Goal: Find specific page/section: Find specific page/section

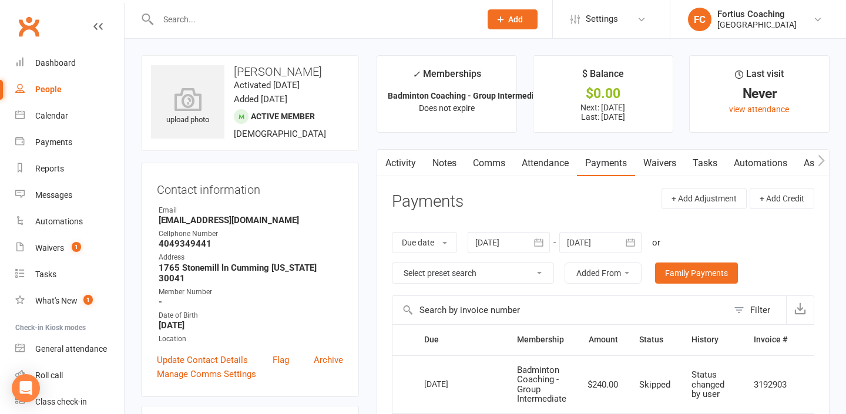
click at [83, 250] on link "Waivers 1" at bounding box center [69, 248] width 109 height 26
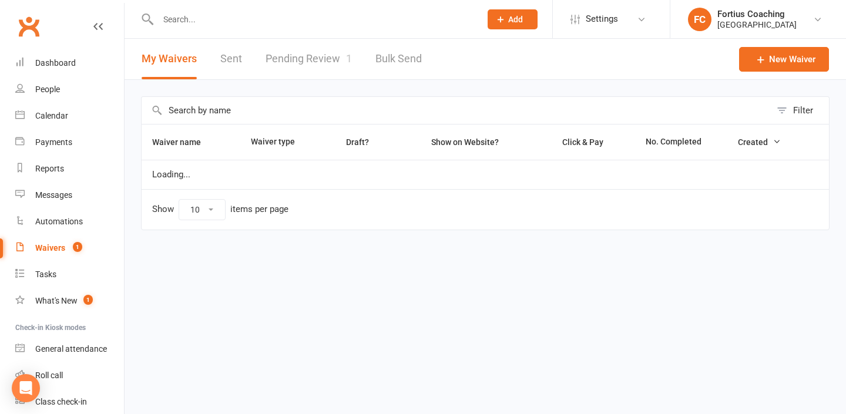
click at [305, 69] on link "Pending Review 1" at bounding box center [308, 59] width 86 height 41
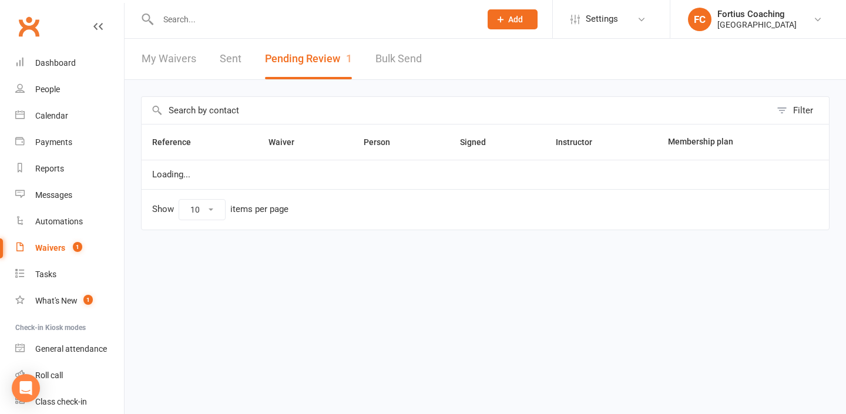
select select "25"
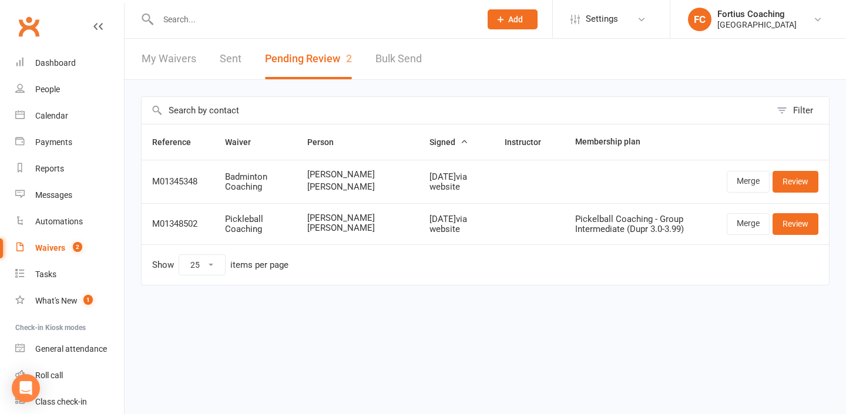
click at [300, 69] on button "Pending Review 2" at bounding box center [308, 59] width 87 height 41
click at [220, 59] on link "Sent" at bounding box center [231, 59] width 22 height 41
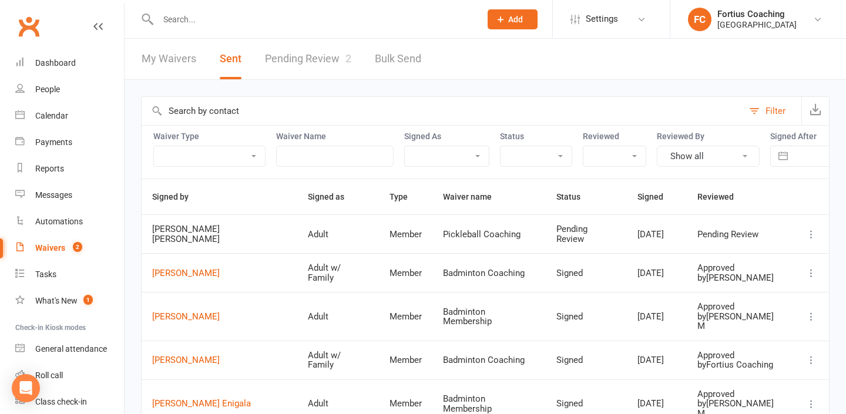
click at [436, 152] on select "Adult Adult w/ Family" at bounding box center [447, 156] width 84 height 20
click at [572, 107] on input "text" at bounding box center [442, 111] width 601 height 28
click at [801, 156] on input "text" at bounding box center [834, 156] width 82 height 20
select select "7"
select select "2025"
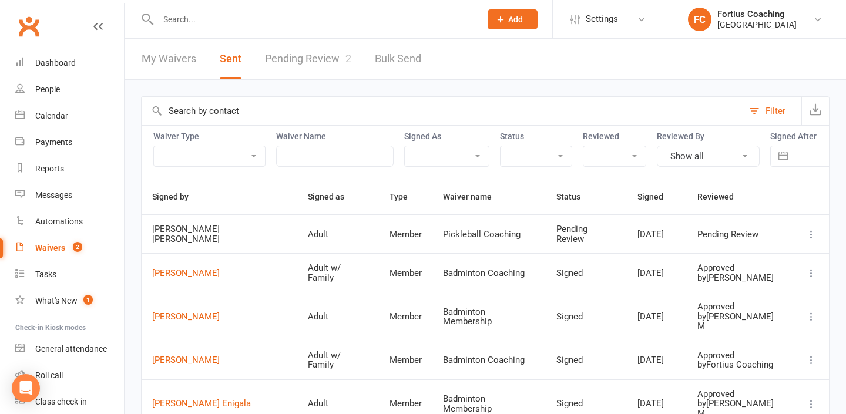
select select "8"
select select "2025"
select select "9"
select select "2025"
click at [816, 241] on td "1" at bounding box center [816, 247] width 23 height 22
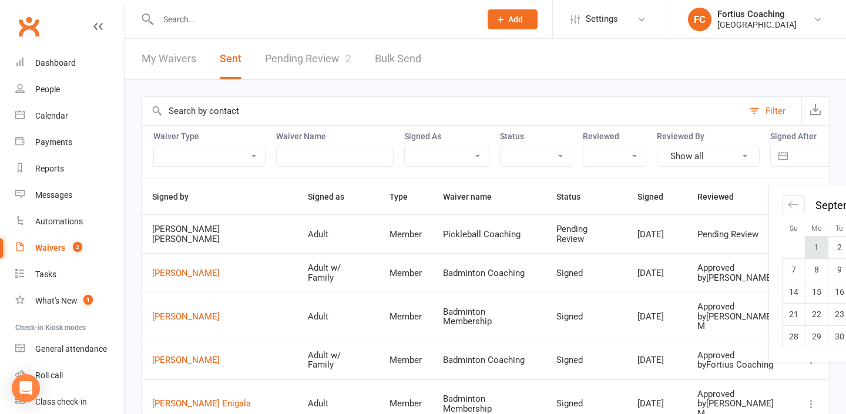
type input "[DATE]"
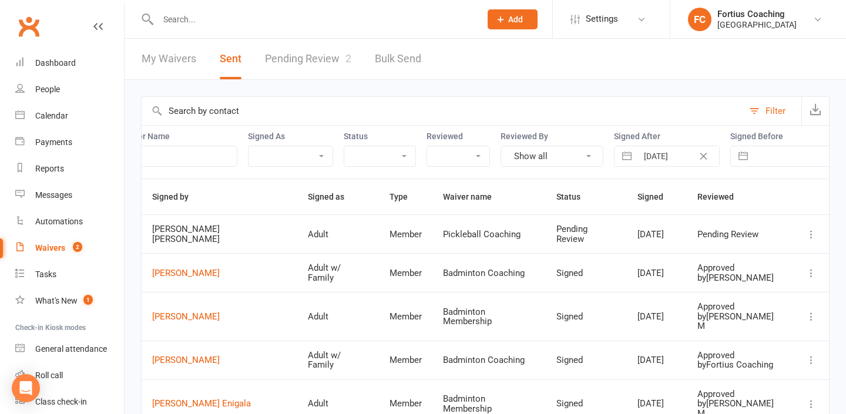
scroll to position [0, 174]
select select "25"
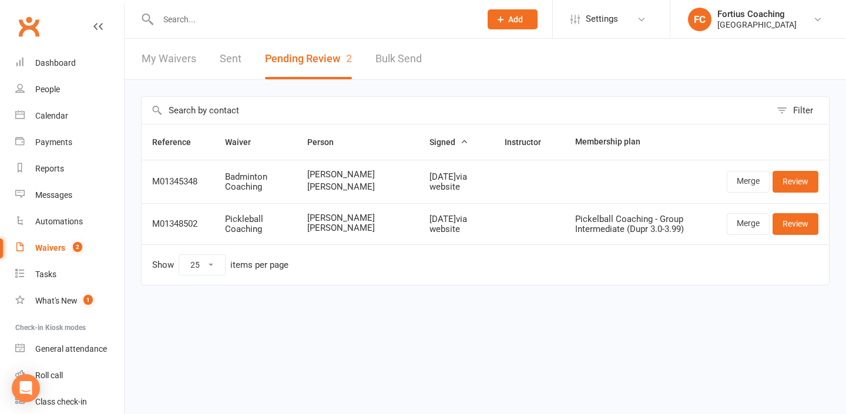
click at [229, 62] on link "Sent" at bounding box center [231, 59] width 22 height 41
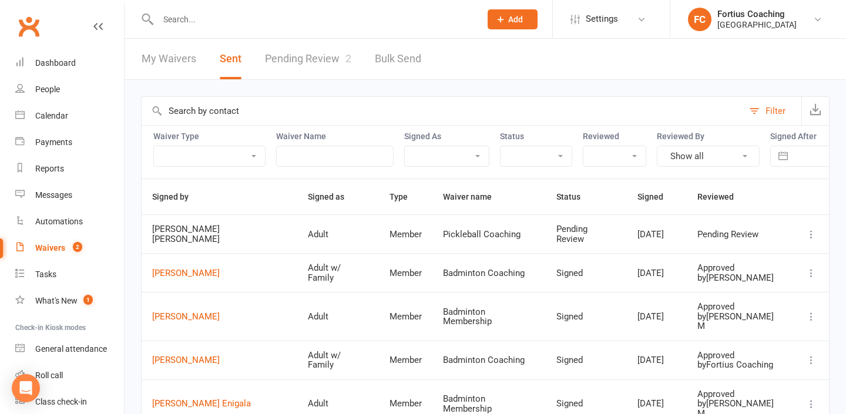
click at [783, 154] on button "button" at bounding box center [782, 156] width 21 height 20
select select "7"
select select "2025"
select select "8"
select select "2025"
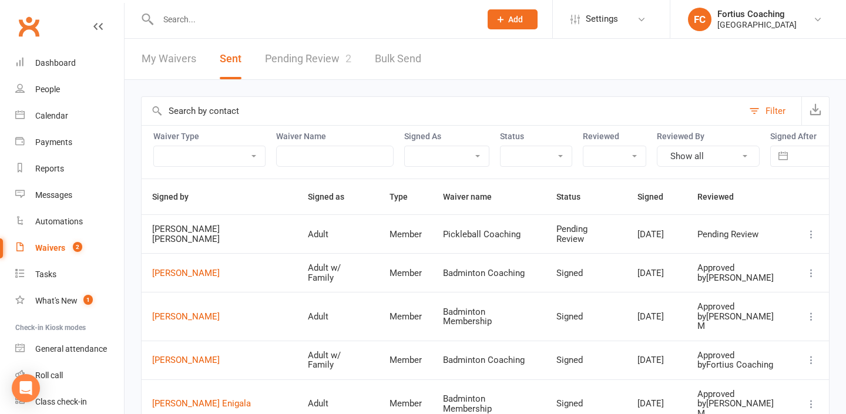
select select "9"
select select "2025"
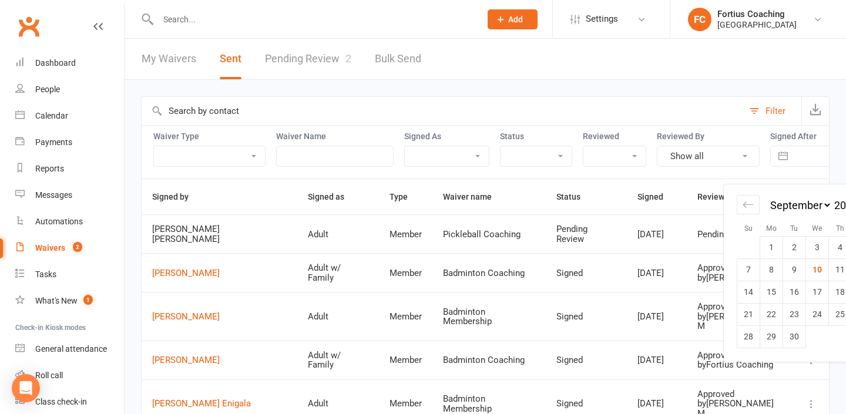
scroll to position [0, 45]
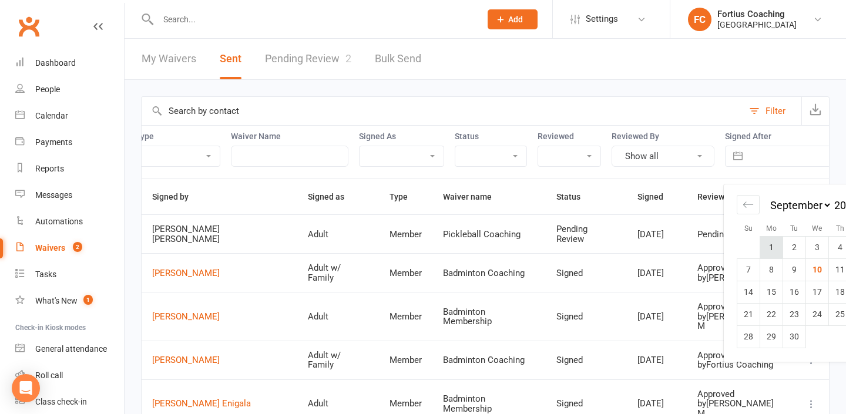
click at [771, 239] on td "1" at bounding box center [771, 247] width 23 height 22
type input "[DATE]"
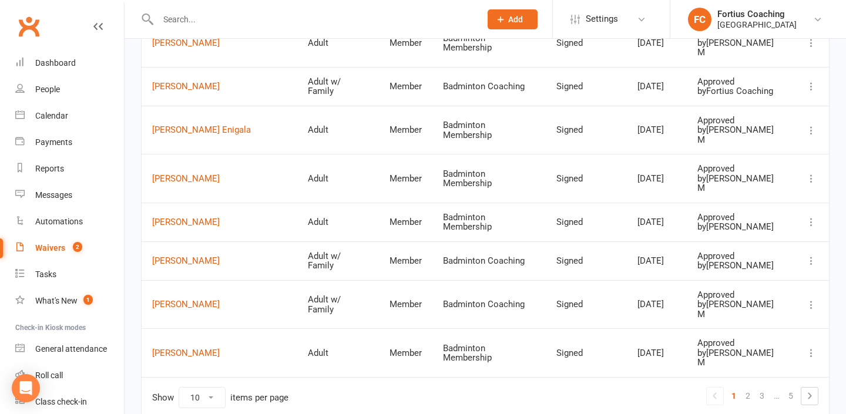
scroll to position [268, 0]
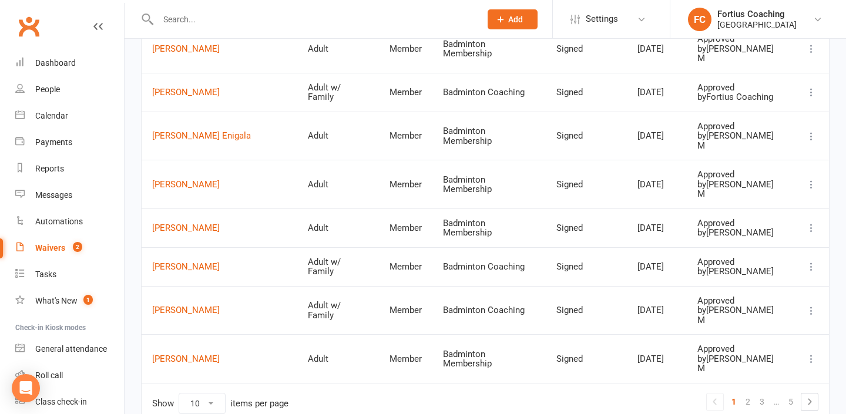
click at [203, 393] on select "10 25 50 100" at bounding box center [202, 403] width 46 height 20
select select "100"
click at [179, 393] on select "10 25 50 100" at bounding box center [202, 403] width 46 height 20
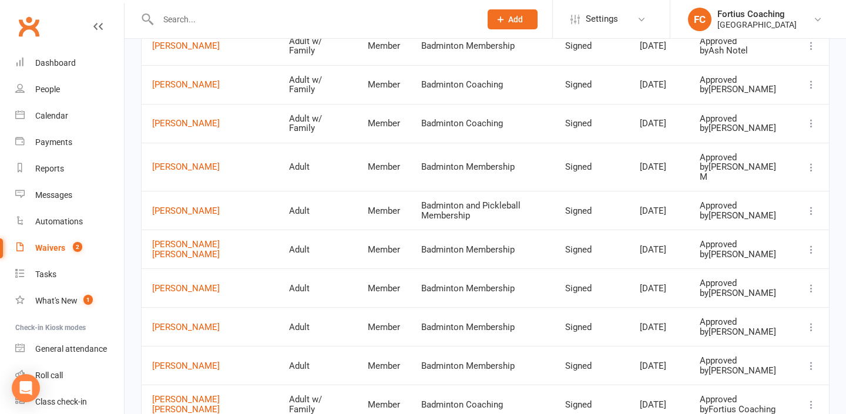
scroll to position [1069, 0]
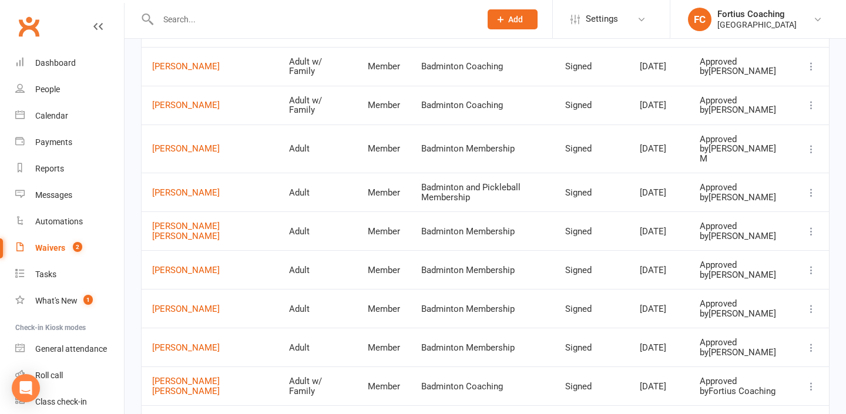
click at [327, 26] on input "text" at bounding box center [313, 19] width 318 height 16
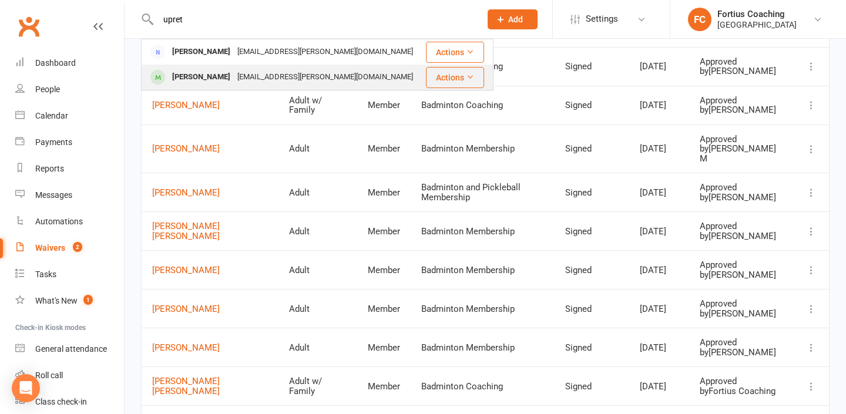
type input "upret"
click at [327, 73] on div "[PERSON_NAME] [EMAIL_ADDRESS][PERSON_NAME][DOMAIN_NAME]" at bounding box center [283, 77] width 282 height 24
